Goal: Task Accomplishment & Management: Use online tool/utility

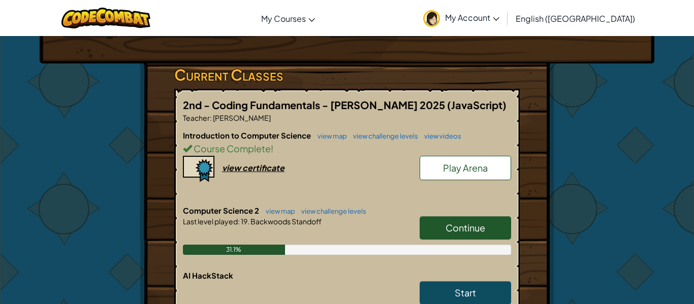
scroll to position [146, 0]
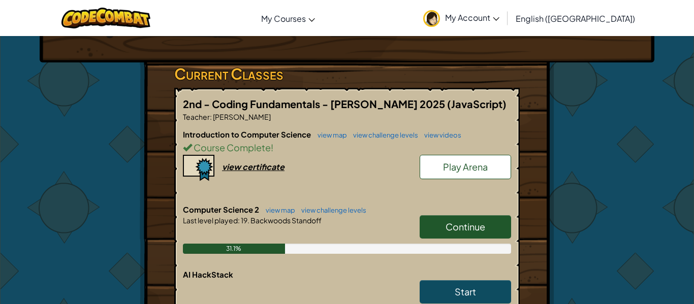
click at [448, 227] on span "Continue" at bounding box center [466, 227] width 40 height 12
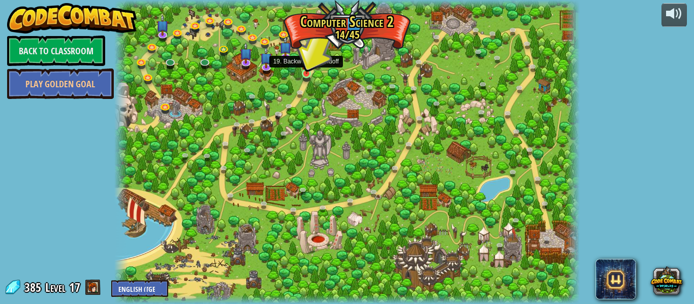
click at [309, 71] on img at bounding box center [306, 62] width 11 height 24
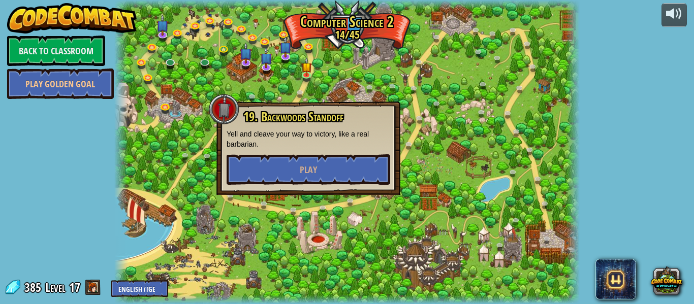
click at [304, 145] on p "Yell and cleave your way to victory, like a real barbarian." at bounding box center [309, 139] width 164 height 20
click at [288, 162] on button "Play" at bounding box center [309, 170] width 164 height 30
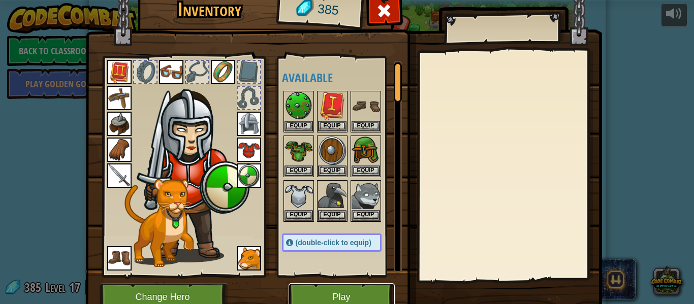
click at [364, 292] on button "Play" at bounding box center [342, 298] width 106 height 28
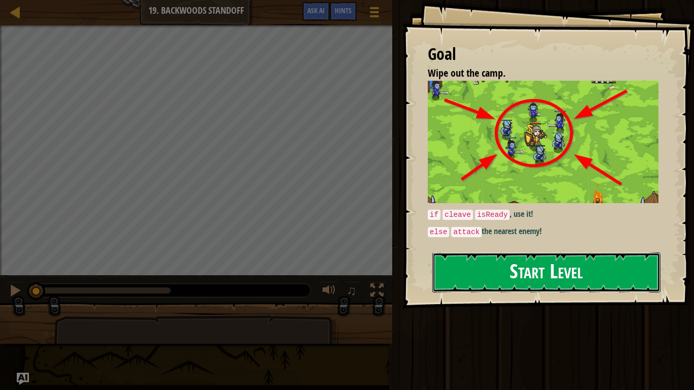
click at [470, 278] on button "Start Level" at bounding box center [547, 273] width 228 height 40
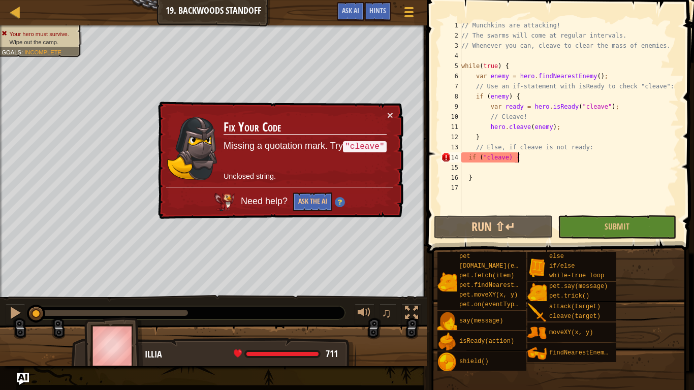
click at [518, 160] on div "// Munchkins are attacking! // The swarms will come at regular intervals. // Wh…" at bounding box center [570, 126] width 220 height 213
click at [523, 159] on div "// Munchkins are attacking! // The swarms will come at regular intervals. // Wh…" at bounding box center [570, 126] width 220 height 213
click at [582, 231] on button "Submit" at bounding box center [617, 227] width 118 height 23
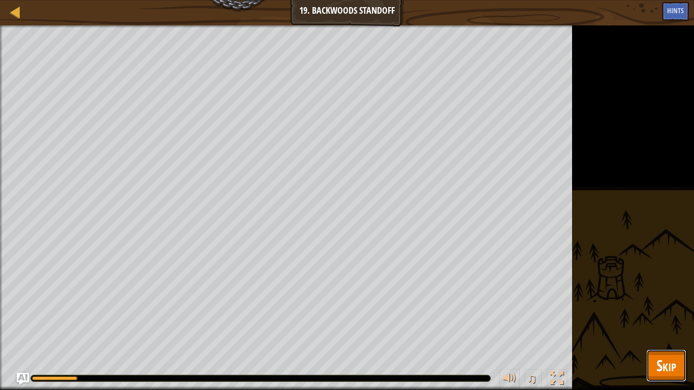
click at [668, 304] on span "Skip" at bounding box center [667, 365] width 20 height 21
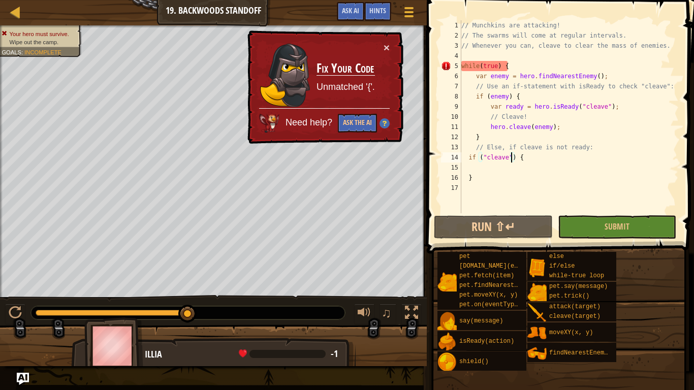
drag, startPoint x: 460, startPoint y: 66, endPoint x: 498, endPoint y: 100, distance: 50.4
click at [498, 100] on div "if ("cleave") { 1 2 3 4 5 6 7 8 9 10 11 12 13 14 15 16 17 // Munchkins are atta…" at bounding box center [559, 116] width 240 height 193
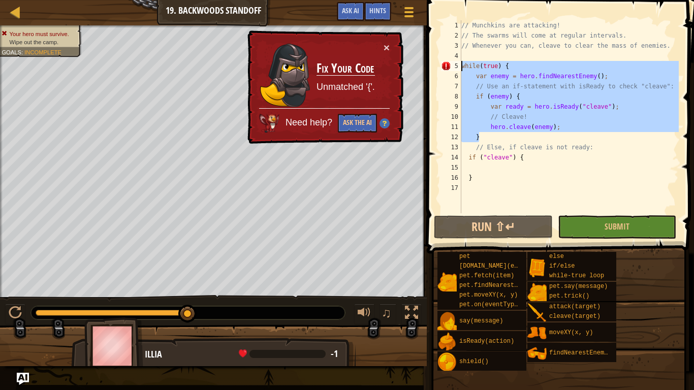
drag, startPoint x: 572, startPoint y: 137, endPoint x: 434, endPoint y: 64, distance: 156.2
click at [434, 64] on div "if ("cleave") { 1 2 3 4 5 6 7 8 9 10 11 12 13 14 15 16 17 // Munchkins are atta…" at bounding box center [559, 147] width 270 height 284
type textarea "while(true) { var enemy = hero.findNearestEnemy();"
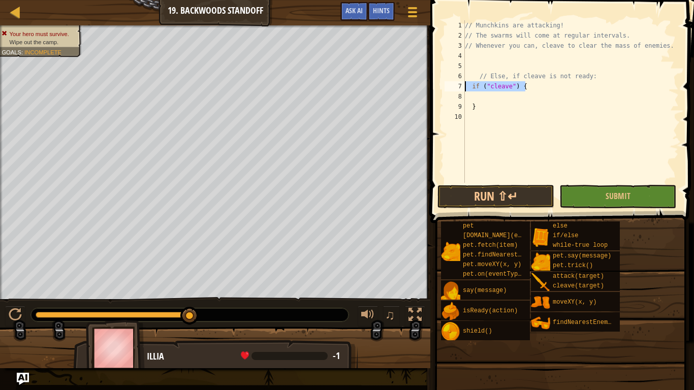
drag, startPoint x: 532, startPoint y: 85, endPoint x: 464, endPoint y: 90, distance: 67.8
click at [464, 90] on div "1 2 3 4 5 6 7 8 9 10 // Munchkins are attacking! // The swarms will come at reg…" at bounding box center [561, 101] width 236 height 163
type textarea "if ("cleave") {"
click at [472, 53] on div "// Munchkins are attacking! // The swarms will come at regular intervals. // Wh…" at bounding box center [571, 111] width 216 height 183
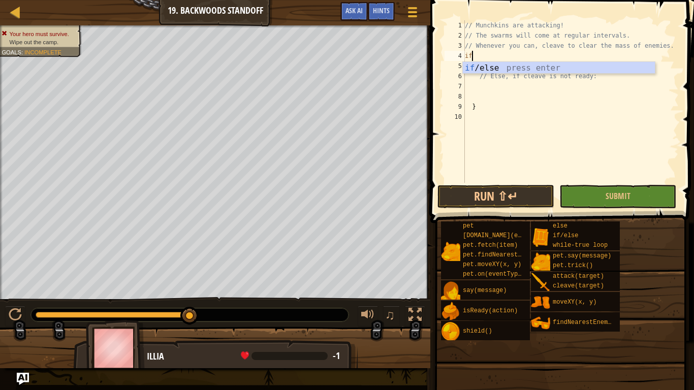
scroll to position [5, 1]
type textarea "i"
type textarea "// Whenever you can, cleave to clear the mass of enemies"
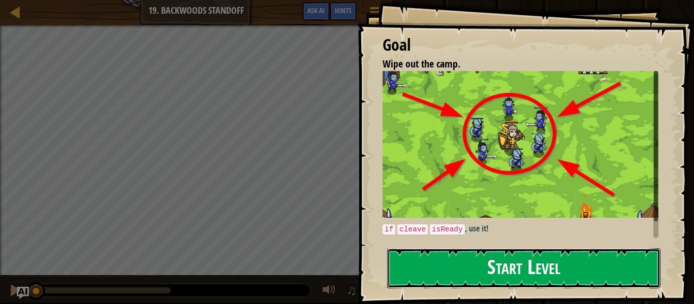
click at [405, 260] on button "Start Level" at bounding box center [523, 269] width 273 height 40
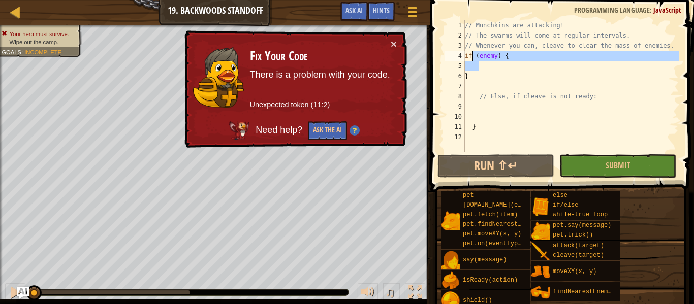
drag, startPoint x: 525, startPoint y: 65, endPoint x: 469, endPoint y: 56, distance: 56.6
click at [469, 56] on div "// Munchkins are attacking! // The swarms will come at regular intervals. // Wh…" at bounding box center [571, 96] width 216 height 152
type textarea "i"
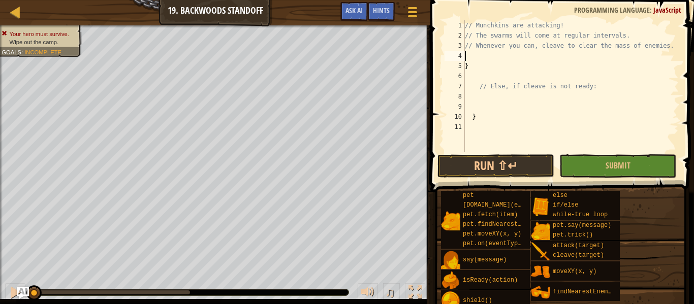
type textarea "}"
type textarea "// Else, if cleave is not ready:"
type textarea "}"
type textarea "// Else, if cleave is not ready:"
type textarea "}"
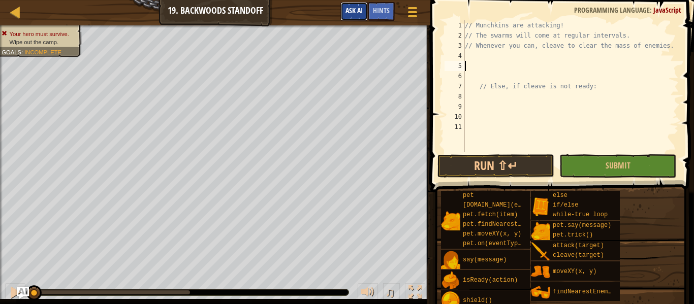
click at [356, 13] on span "Ask AI" at bounding box center [354, 11] width 17 height 10
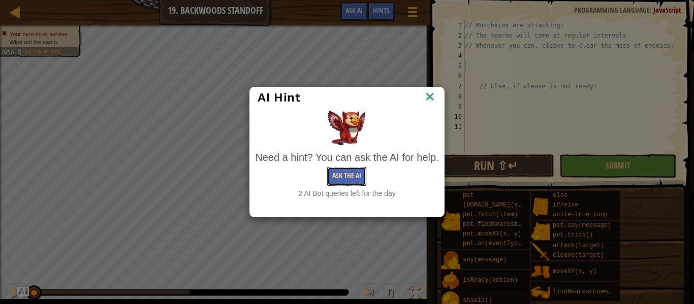
click at [345, 177] on button "Ask the AI" at bounding box center [346, 176] width 39 height 19
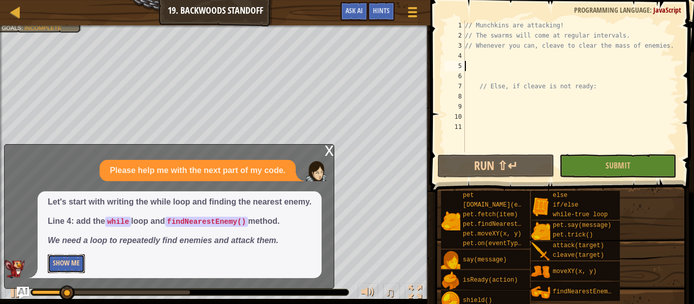
click at [68, 255] on button "Show Me" at bounding box center [66, 264] width 37 height 19
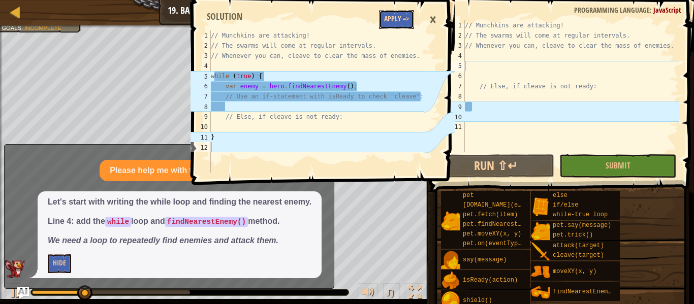
click at [399, 23] on button "Apply =>" at bounding box center [396, 19] width 35 height 19
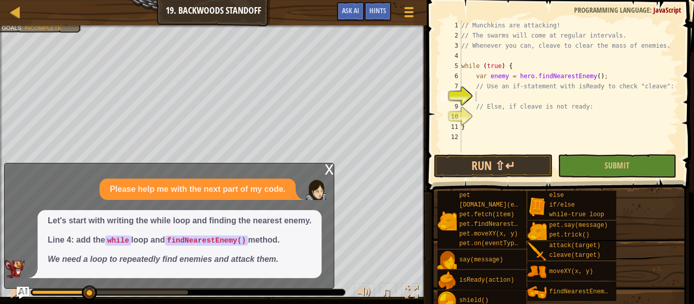
click at [497, 96] on div "// Munchkins are attacking! // The swarms will come at regular intervals. // Wh…" at bounding box center [570, 96] width 220 height 152
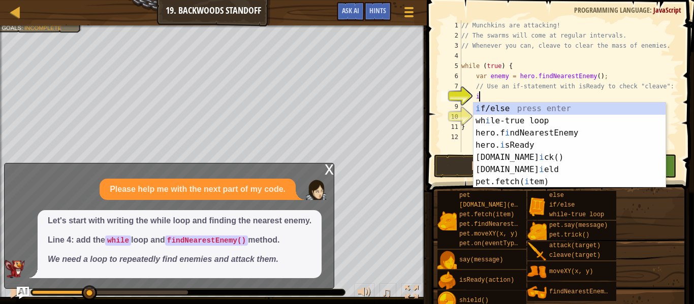
scroll to position [5, 3]
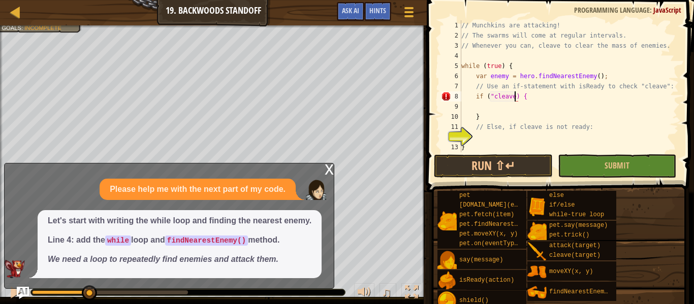
type textarea "if ("cleave") {"
type textarea "o"
type textarea "// Else, if cleave is not ready:"
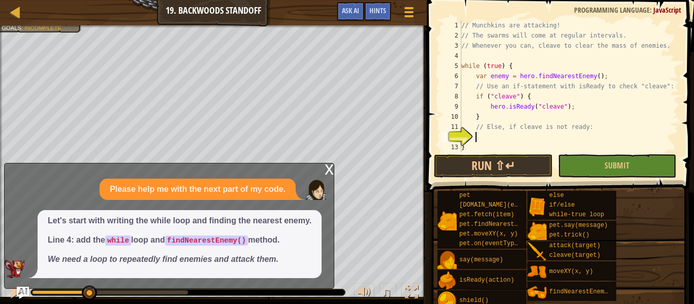
type textarea "el"
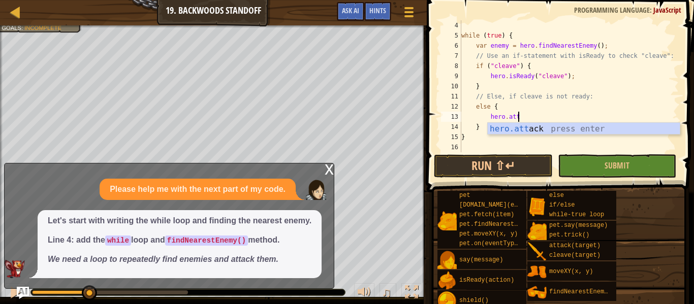
scroll to position [5, 8]
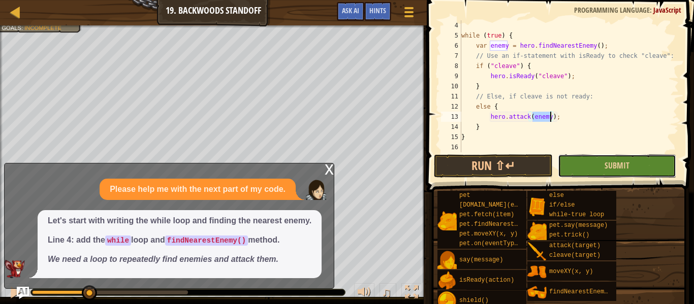
click at [641, 162] on button "Submit" at bounding box center [617, 166] width 118 height 23
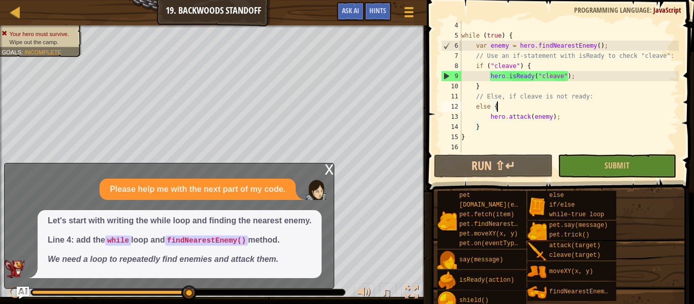
scroll to position [5, 5]
click at [500, 106] on div "while ( true ) { var enemy = hero . findNearestEnemy ( ) ; // Use an if-stateme…" at bounding box center [570, 96] width 220 height 152
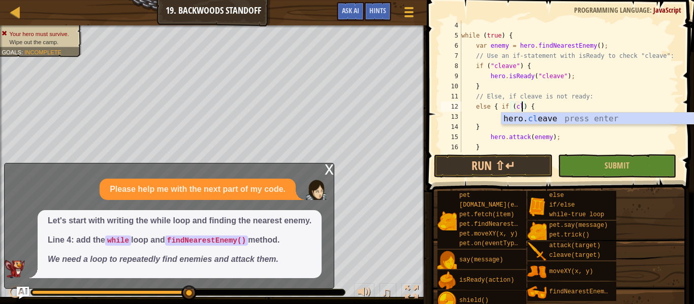
scroll to position [5, 10]
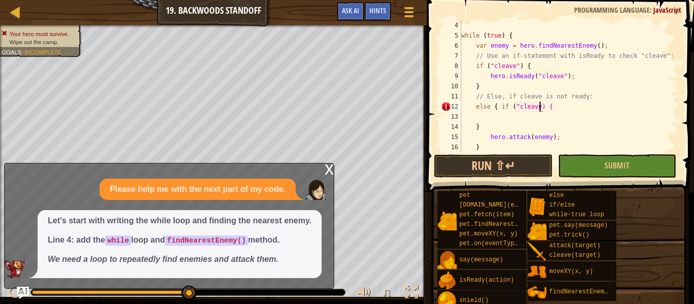
type textarea "else { if ("cleave") {"
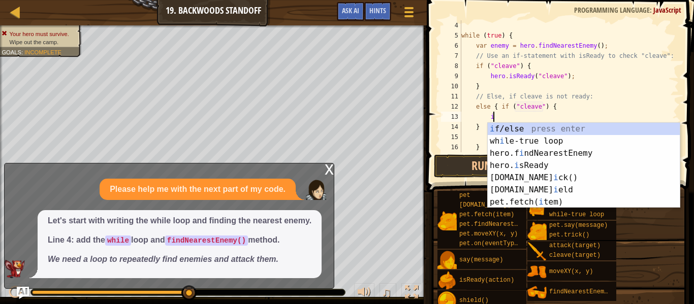
scroll to position [5, 5]
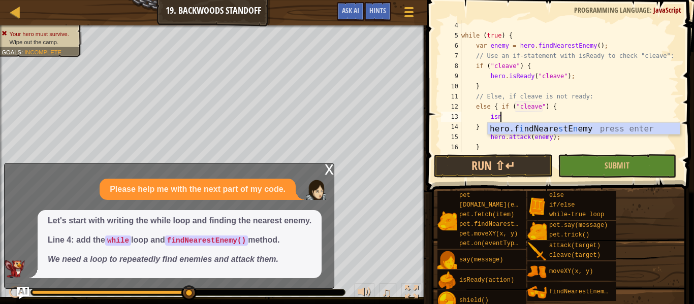
type textarea "i"
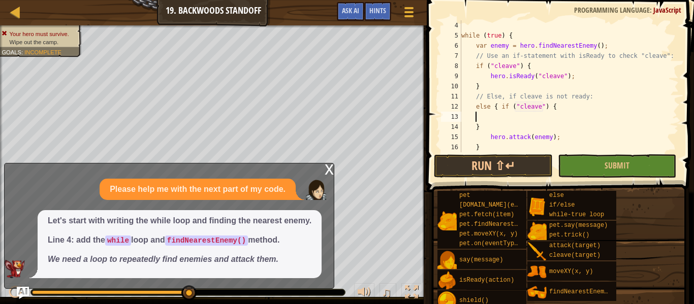
scroll to position [5, 0]
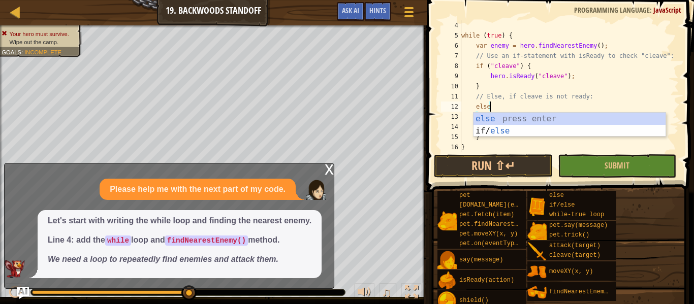
type textarea "e"
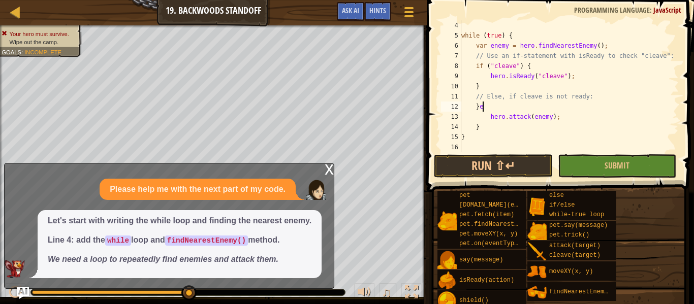
type textarea "}"
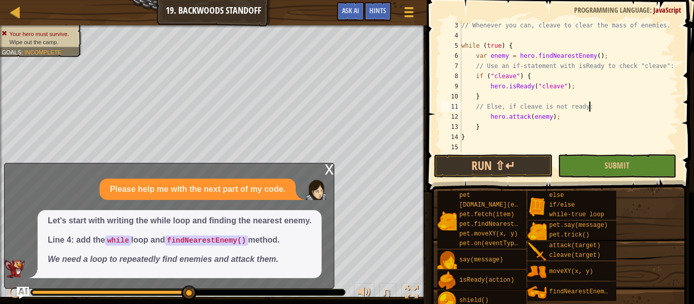
scroll to position [20, 0]
drag, startPoint x: 467, startPoint y: 95, endPoint x: 428, endPoint y: 98, distance: 38.8
click at [428, 98] on div "// Else, if cleave is not ready: 3 4 5 6 7 8 9 10 11 12 13 14 15 // Whenever yo…" at bounding box center [559, 116] width 270 height 223
click at [476, 112] on div "// Whenever you can, cleave to clear the mass of enemies. while ( true ) { var …" at bounding box center [570, 96] width 220 height 152
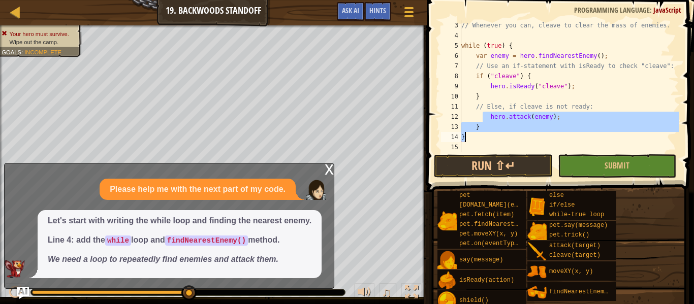
drag, startPoint x: 484, startPoint y: 113, endPoint x: 523, endPoint y: 136, distance: 44.5
click at [523, 136] on div "// Whenever you can, cleave to clear the mass of enemies. while ( true ) { var …" at bounding box center [570, 96] width 220 height 152
type textarea "} }"
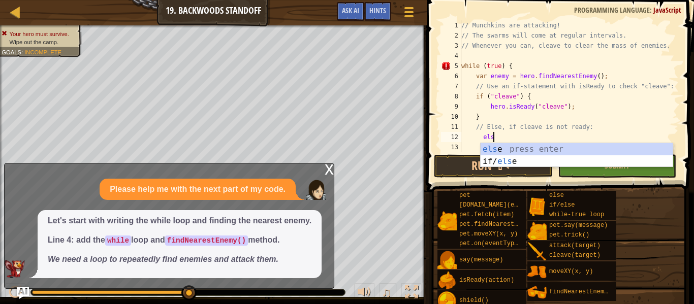
scroll to position [5, 5]
type textarea "e"
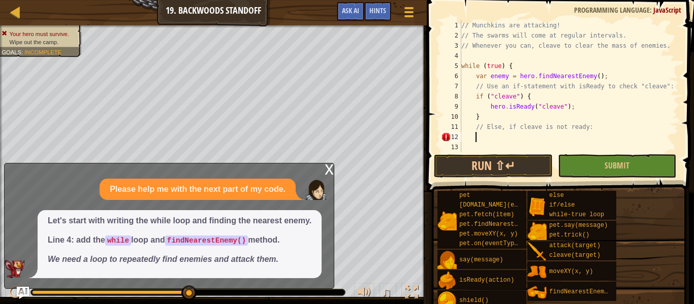
scroll to position [5, 0]
type textarea "/"
type textarea "}"
type textarea "hero.isReady("cleave");"
type textarea "}"
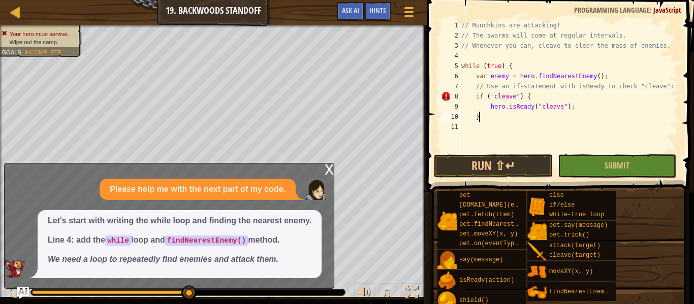
scroll to position [5, 4]
